Goal: Find specific fact: Find specific page/section

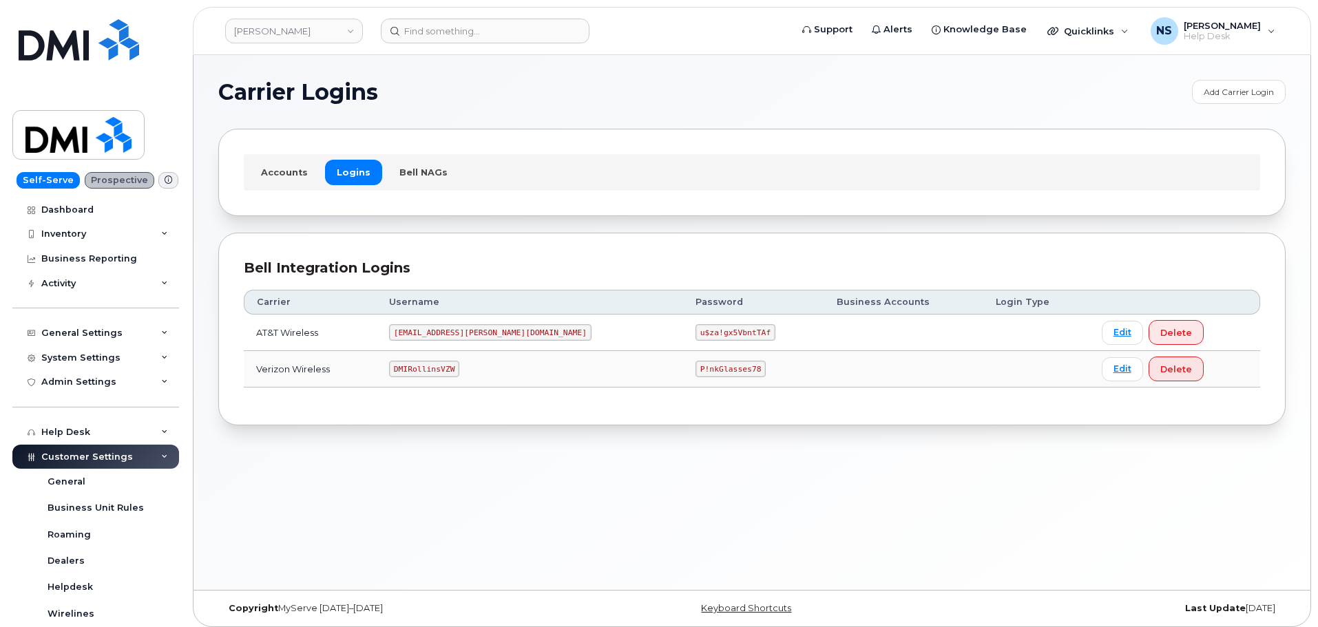
click at [449, 367] on code "DMIRollinsVZW" at bounding box center [424, 369] width 70 height 17
click at [450, 367] on code "DMIRollinsVZW" at bounding box center [424, 369] width 70 height 17
click at [466, 357] on td "DMIRollinsVZW" at bounding box center [530, 369] width 306 height 37
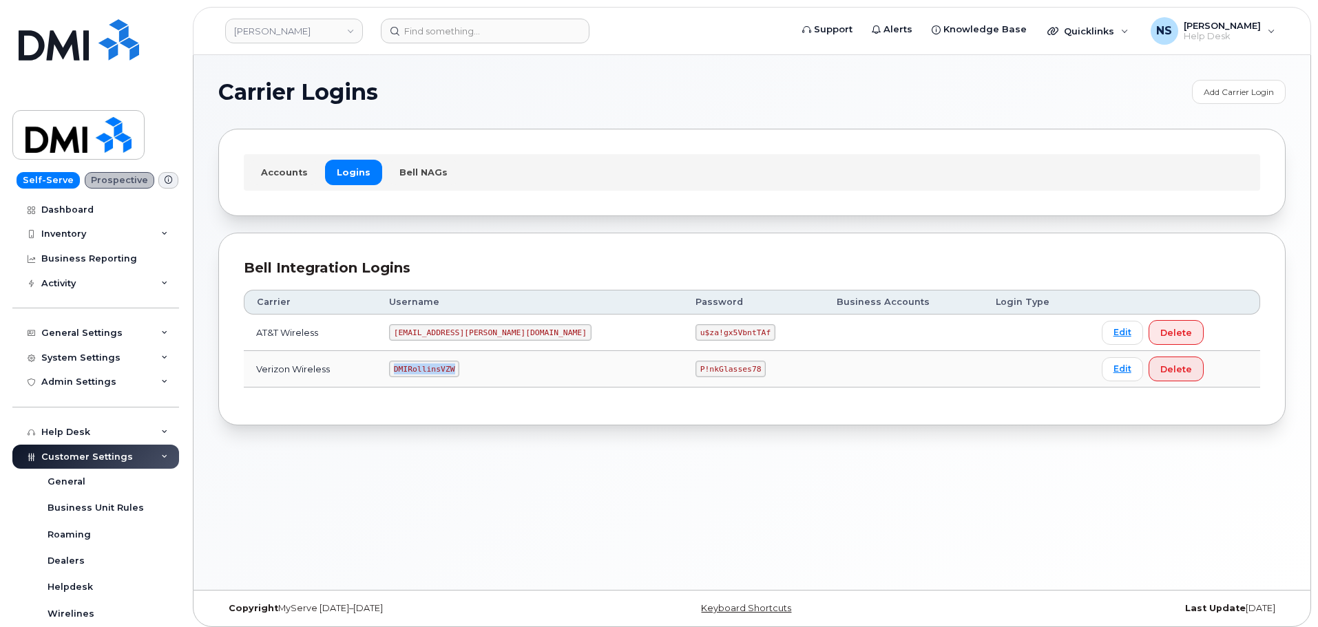
click at [466, 357] on td "DMIRollinsVZW" at bounding box center [530, 369] width 306 height 37
copy code "DMIRollinsVZW"
click at [639, 387] on div "Carrier Username Password Business Accounts Login Type AT&T Wireless [EMAIL_ADD…" at bounding box center [752, 339] width 1017 height 123
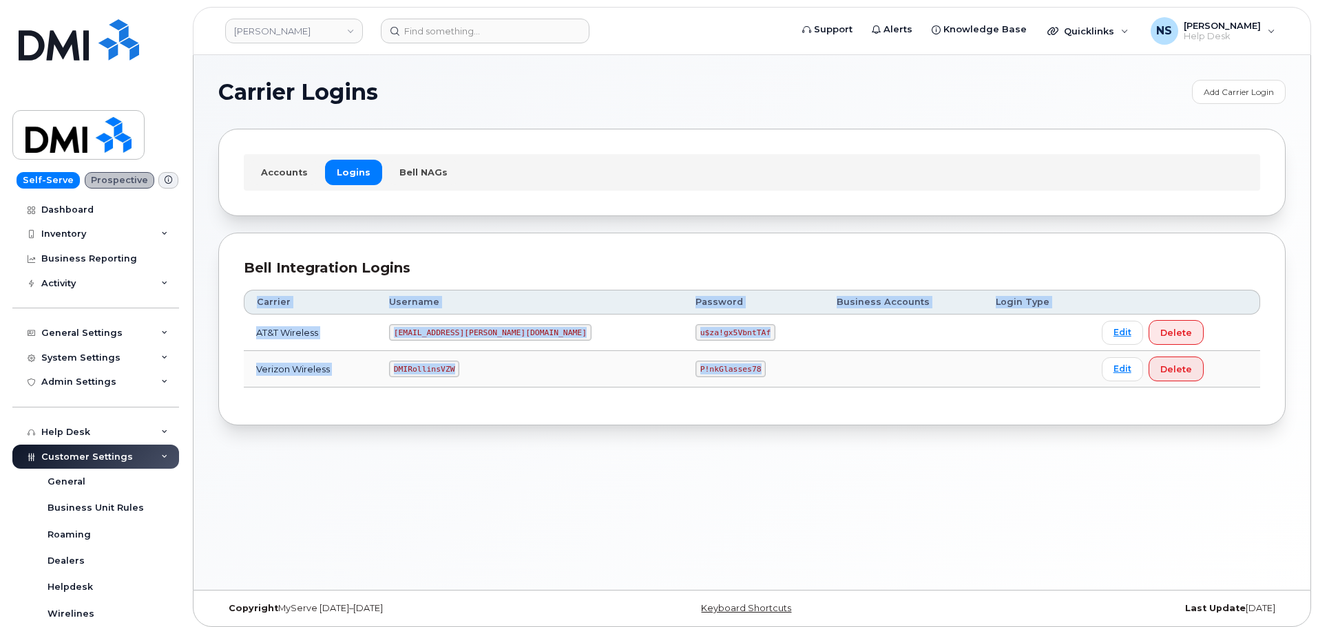
click at [696, 377] on code "P!nkGlasses78" at bounding box center [731, 369] width 70 height 17
click at [696, 376] on code "P!nkGlasses78" at bounding box center [731, 369] width 70 height 17
click at [696, 375] on code "P!nkGlasses78" at bounding box center [731, 369] width 70 height 17
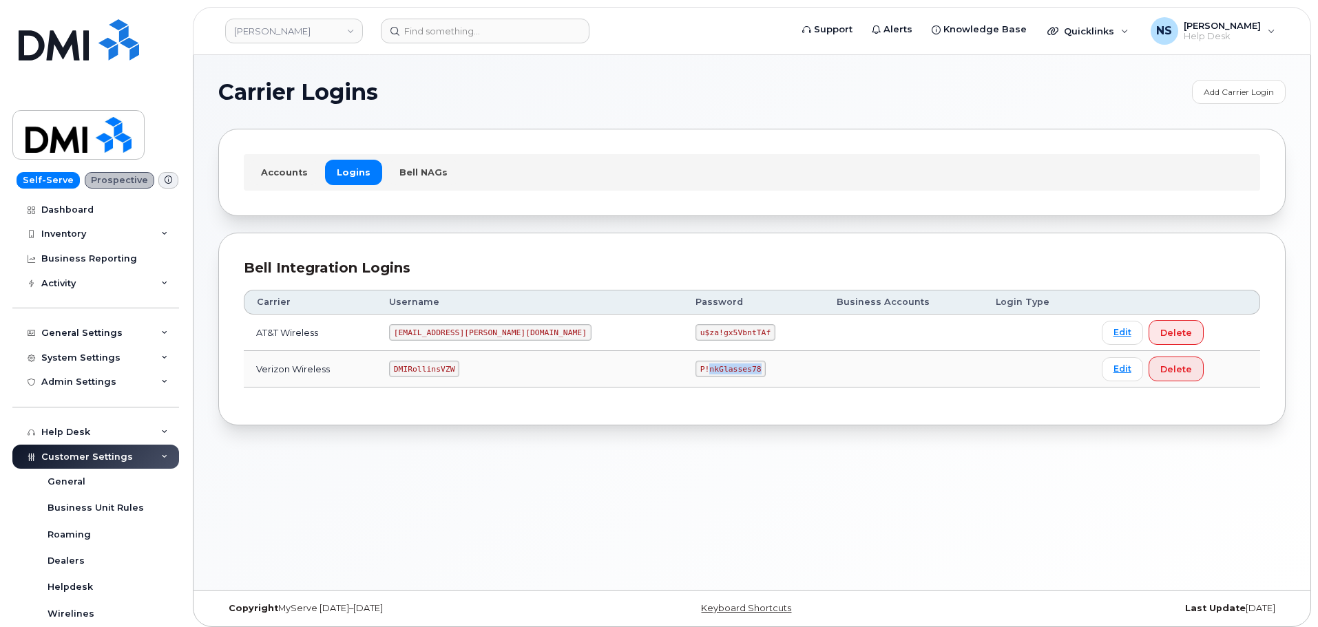
click at [696, 373] on code "P!nkGlasses78" at bounding box center [731, 369] width 70 height 17
